Goal: Transaction & Acquisition: Purchase product/service

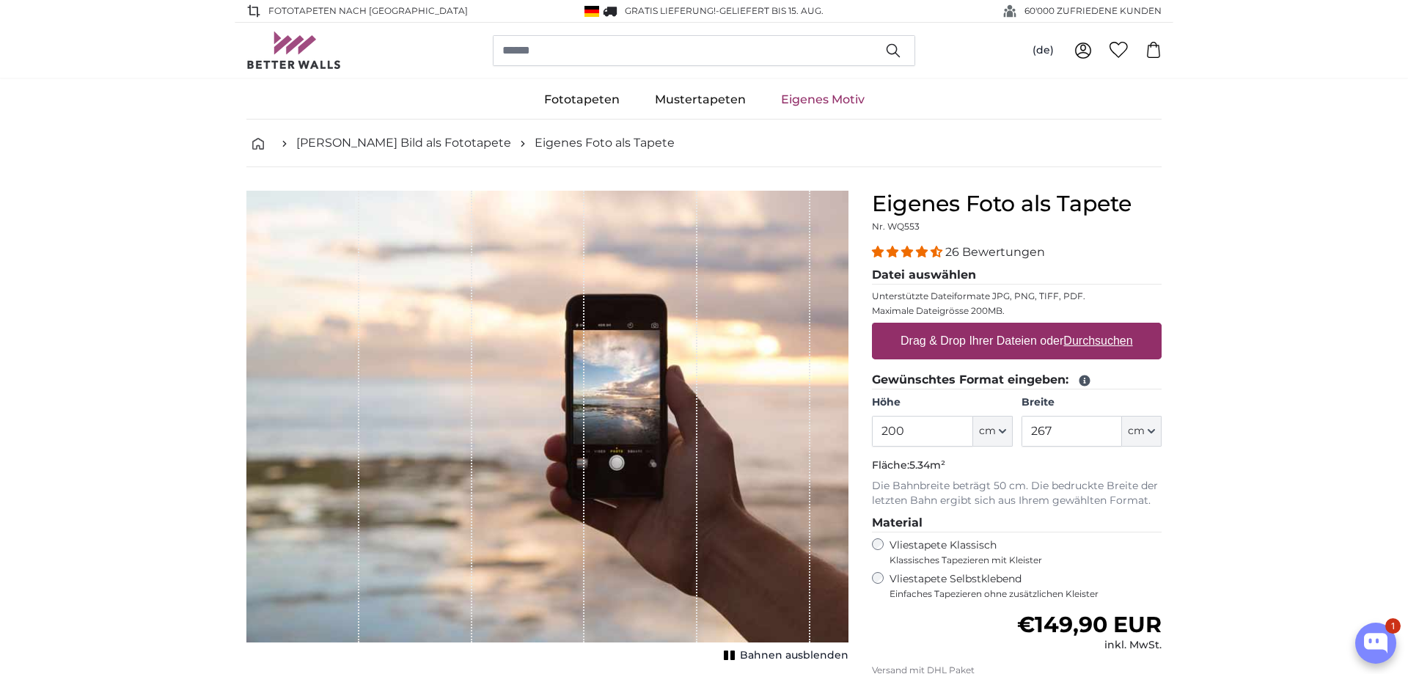
click at [957, 340] on label "Drag & Drop Ihrer Dateien oder Durchsuchen" at bounding box center [1017, 340] width 244 height 29
click at [957, 327] on input "Drag & Drop Ihrer Dateien oder Durchsuchen" at bounding box center [1017, 325] width 290 height 4
type input "**********"
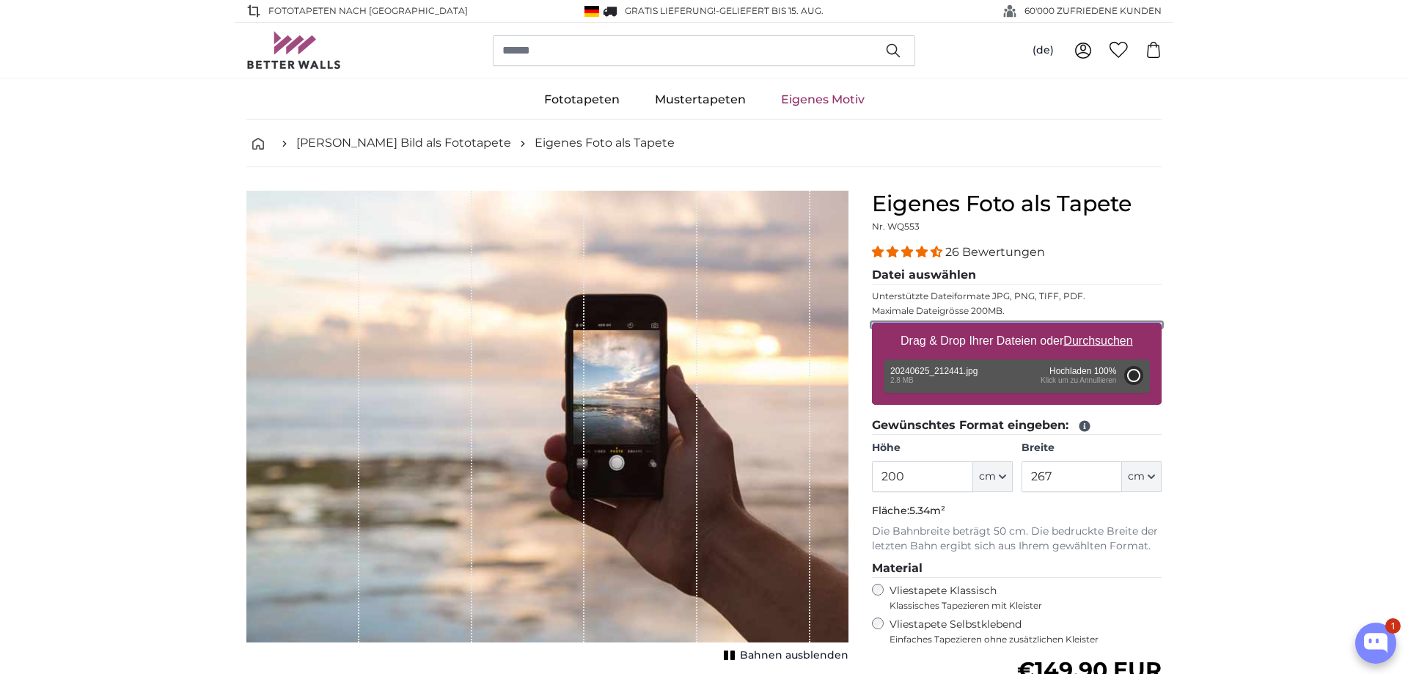
type input "143"
type input "308.9"
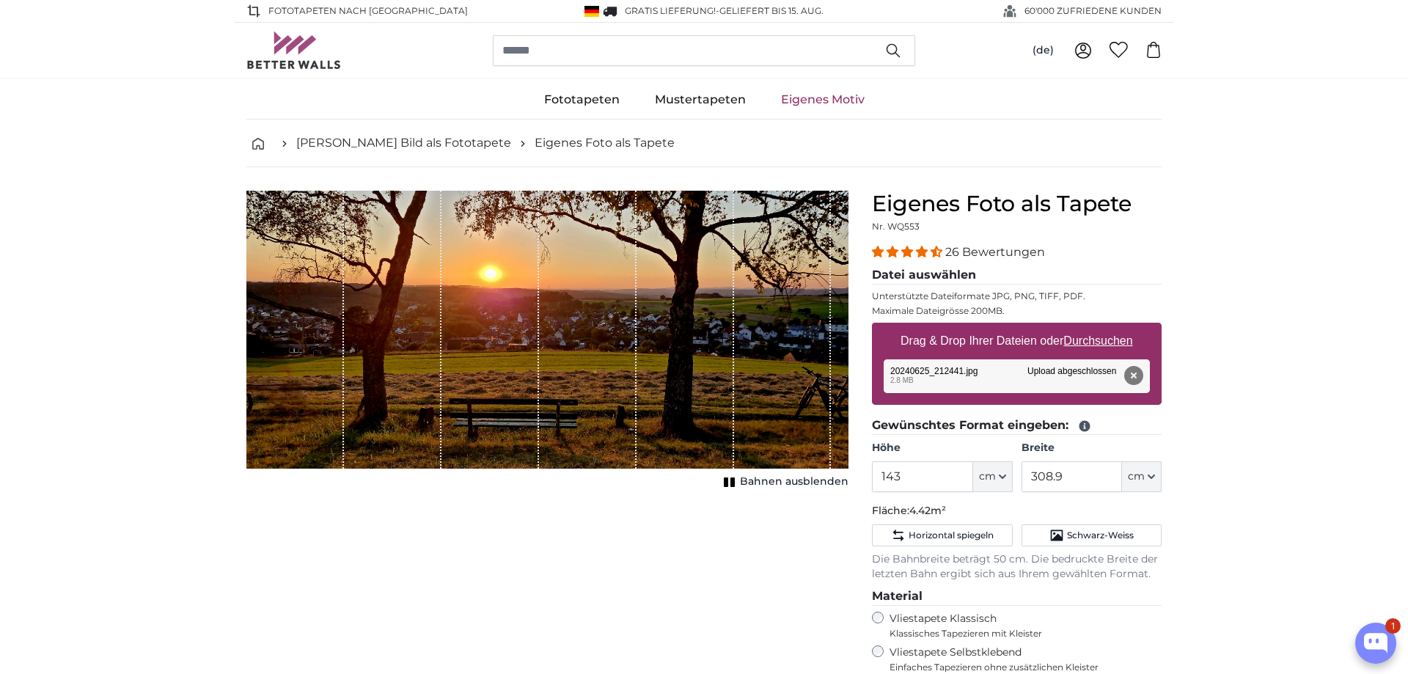
click at [731, 483] on icon "1 of 1" at bounding box center [729, 482] width 15 height 11
click at [736, 480] on rect "1 of 1" at bounding box center [733, 482] width 4 height 10
click at [735, 480] on rect "1 of 1" at bounding box center [732, 482] width 4 height 10
click at [736, 480] on rect "1 of 1" at bounding box center [733, 482] width 4 height 10
click at [734, 481] on rect "1 of 1" at bounding box center [732, 482] width 4 height 10
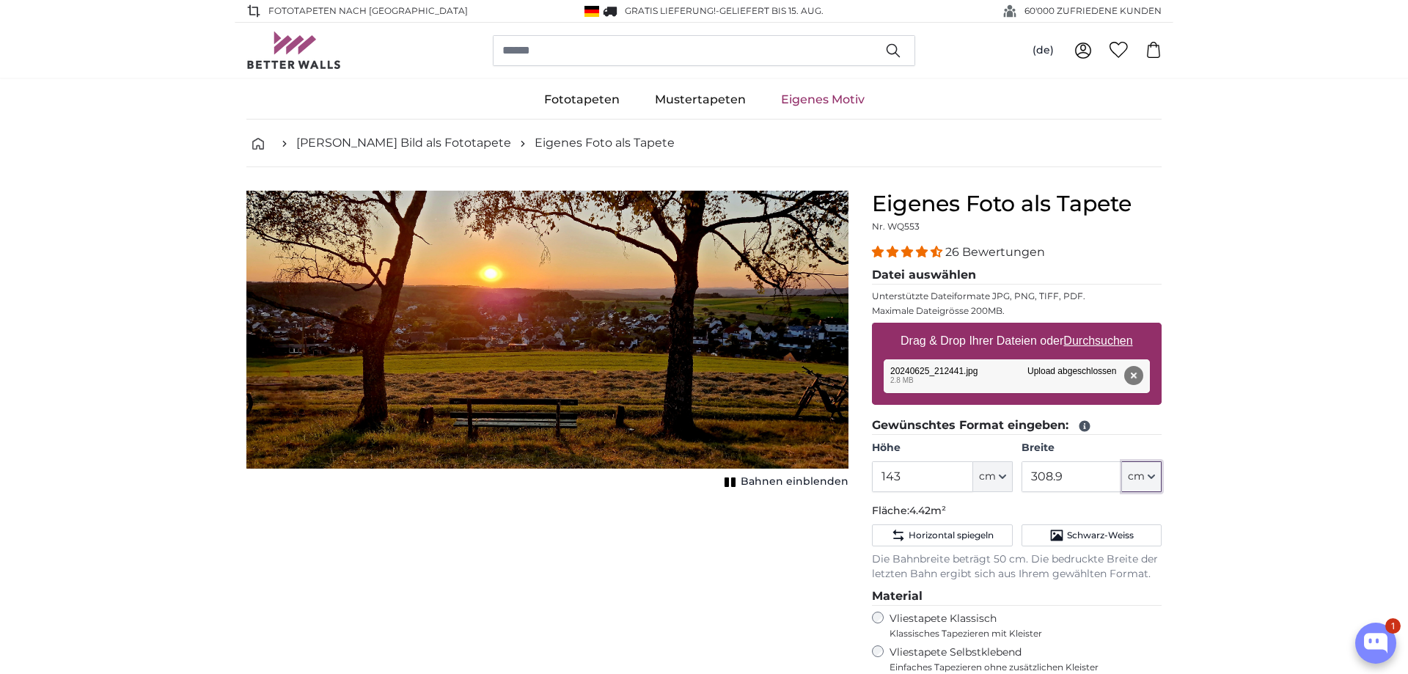
click at [1151, 476] on icon "button" at bounding box center [1151, 476] width 7 height 7
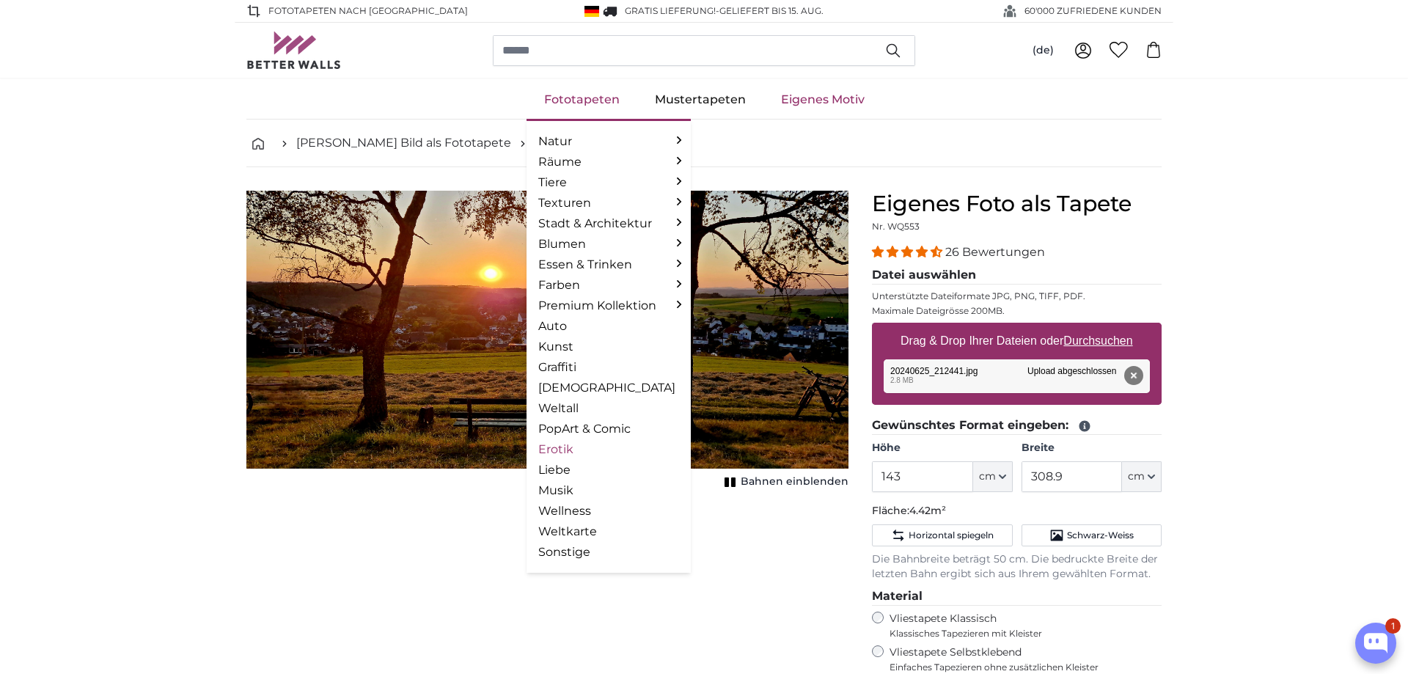
click at [565, 453] on link "Erotik" at bounding box center [608, 450] width 141 height 18
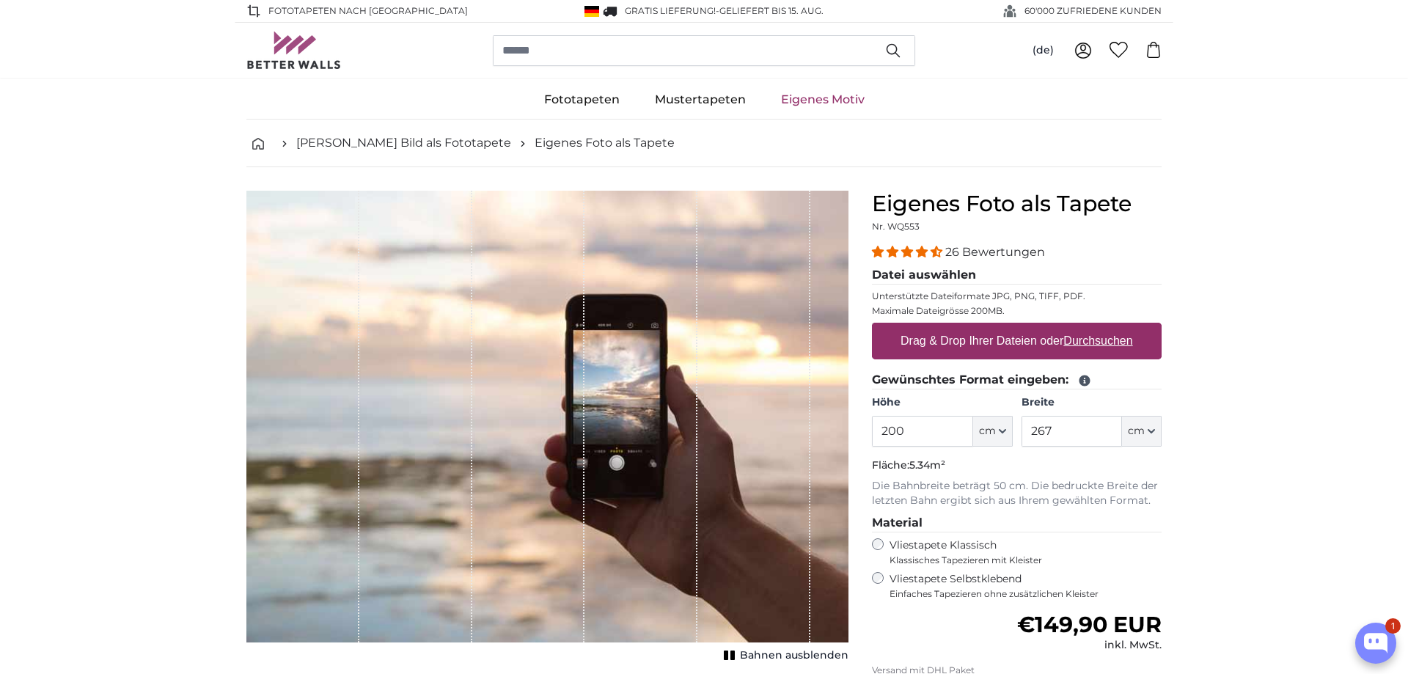
click at [950, 338] on label "Drag & Drop Ihrer Dateien oder Durchsuchen" at bounding box center [1017, 340] width 244 height 29
click at [950, 327] on input "Drag & Drop Ihrer Dateien oder Durchsuchen" at bounding box center [1017, 325] width 290 height 4
type input "**********"
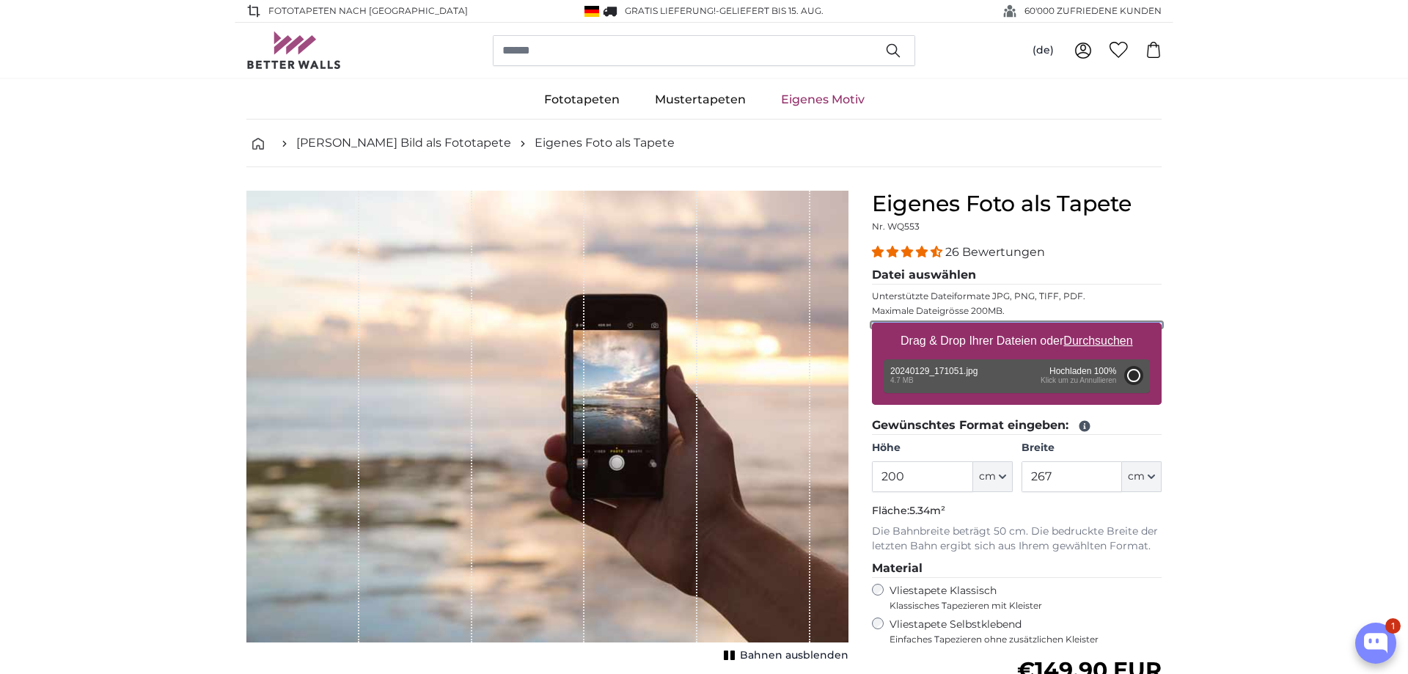
type input "185"
type input "329.3"
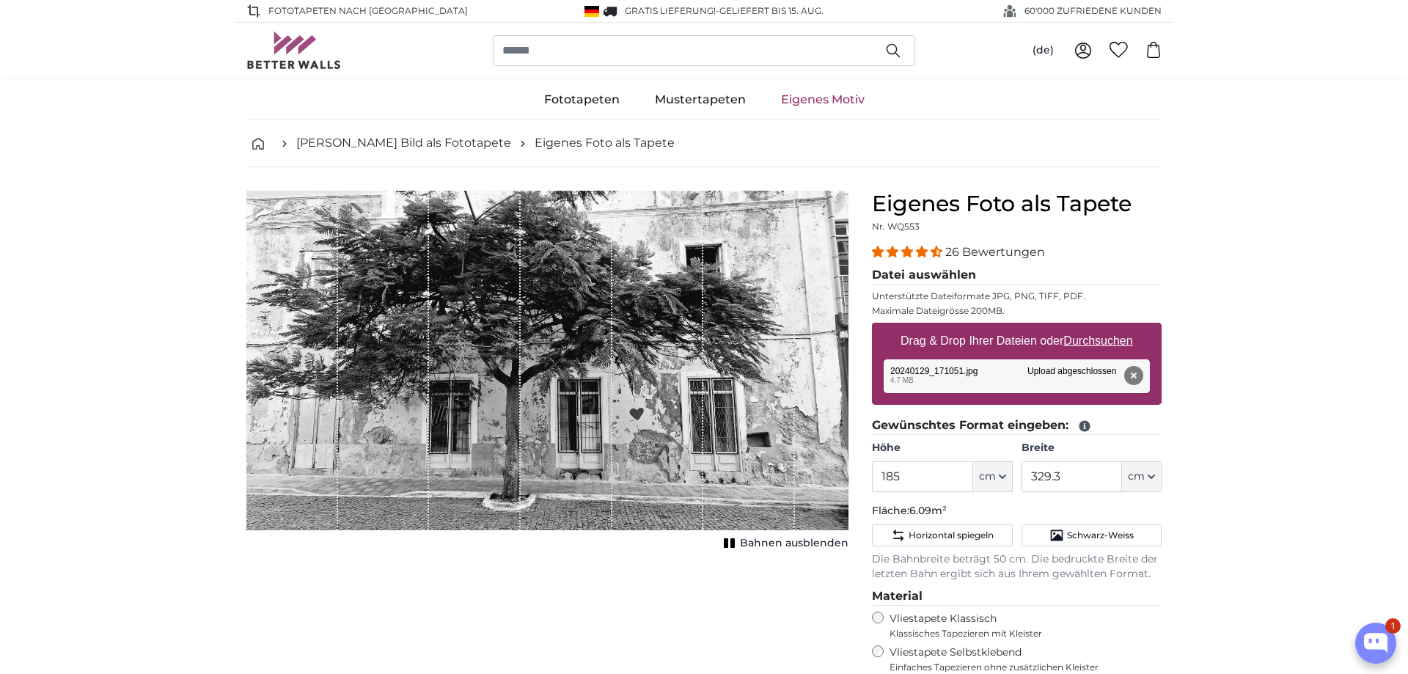
click at [986, 345] on label "Drag & Drop Ihrer Dateien oder Durchsuchen" at bounding box center [1017, 340] width 244 height 29
click at [986, 327] on input "Drag & Drop Ihrer Dateien oder Durchsuchen" at bounding box center [1017, 325] width 290 height 4
type input "**********"
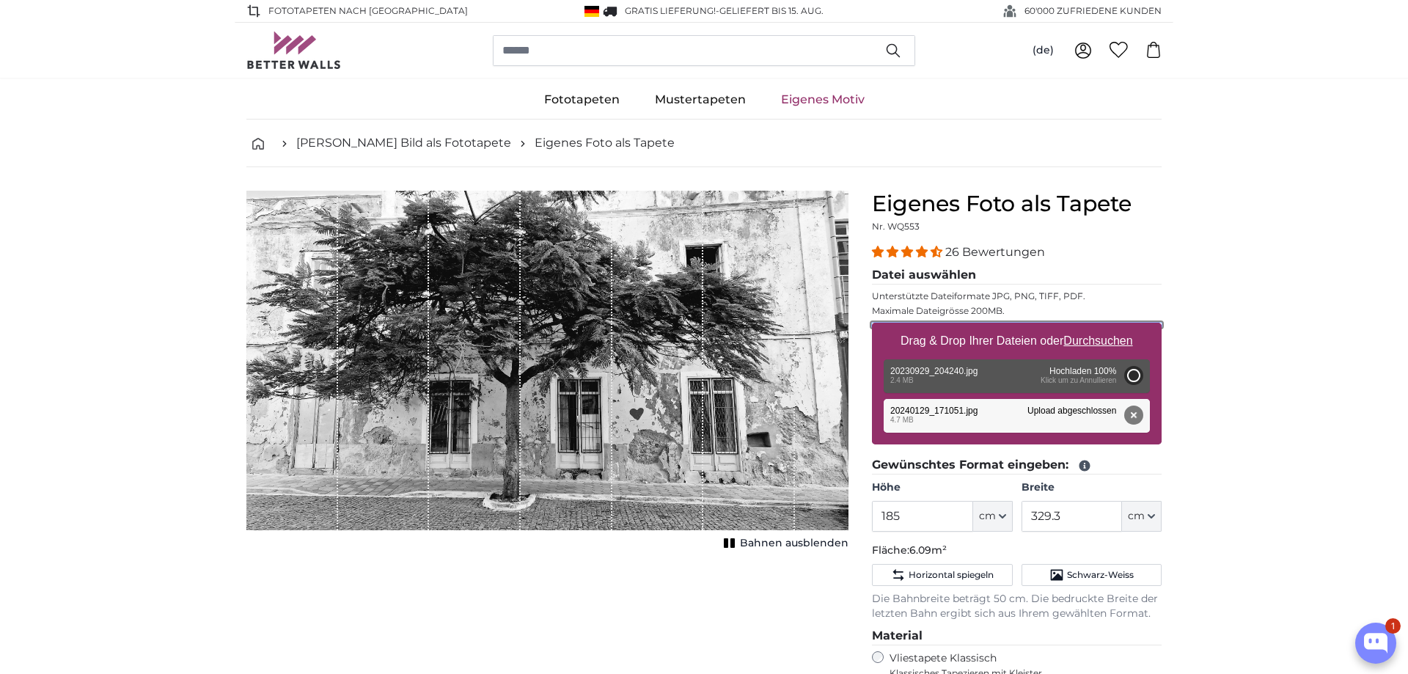
type input "143"
type input "308.9"
